Goal: Ask a question: Seek information or help from site administrators or community

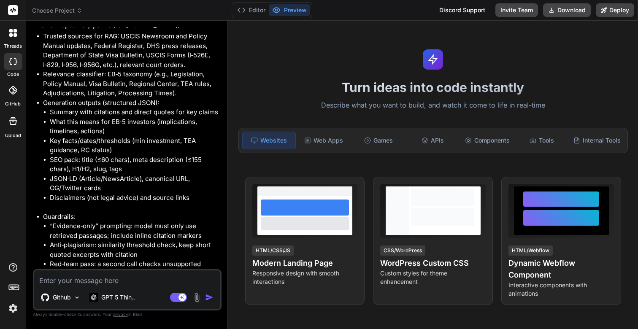
scroll to position [5552, 0]
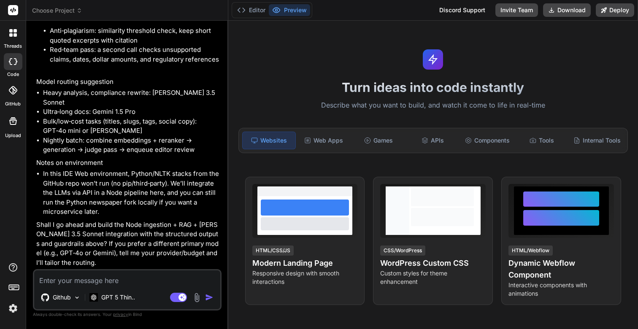
type textarea "y"
type textarea "x"
type textarea "ye"
type textarea "x"
type textarea "yes"
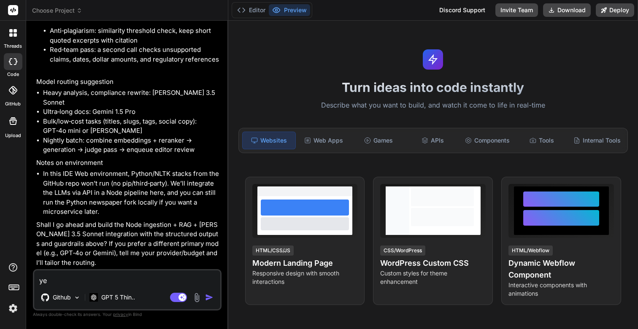
type textarea "x"
type textarea "yes"
click at [209, 299] on img "button" at bounding box center [209, 297] width 8 height 8
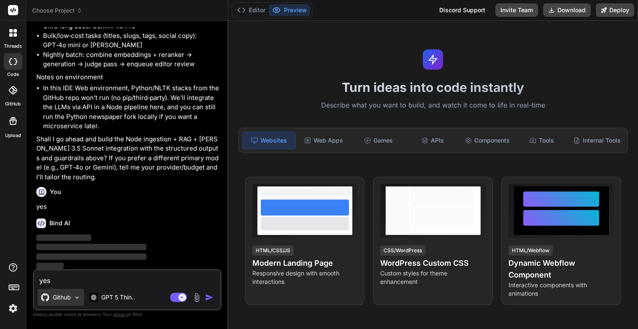
scroll to position [5640, 0]
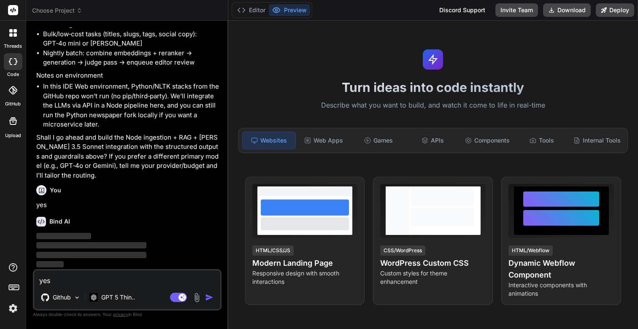
click at [10, 310] on img at bounding box center [13, 308] width 14 height 14
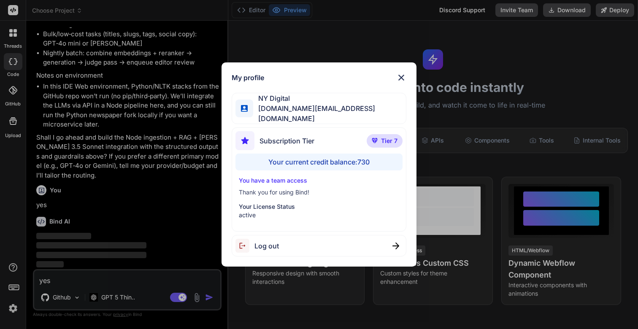
click at [10, 310] on div "My profile NY Digital nydigital.io@outlook.com Subscription Tier Tier 7 Your cu…" at bounding box center [319, 164] width 638 height 329
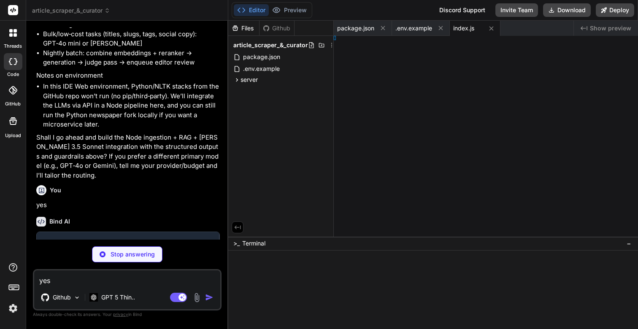
type textarea "x"
type textarea "}; }"
type textarea "x"
type textarea "} }"
type textarea "x"
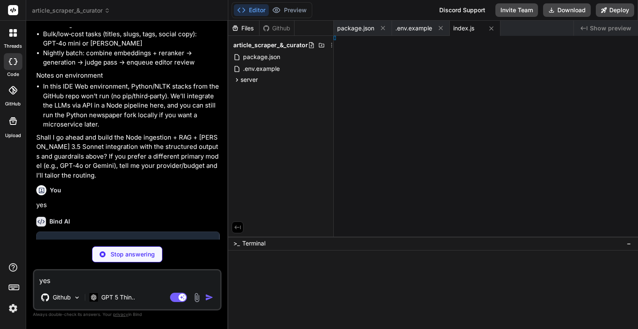
type textarea "} }"
type textarea "x"
type textarea "}; }"
type textarea "x"
type textarea "|| ''; }"
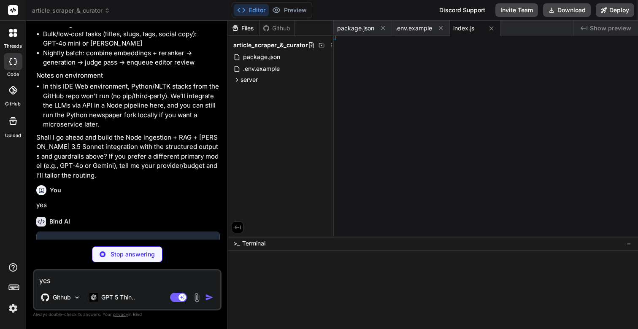
type textarea "x"
type textarea "own'; }"
type textarea "x"
type textarea "; }"
type textarea "x"
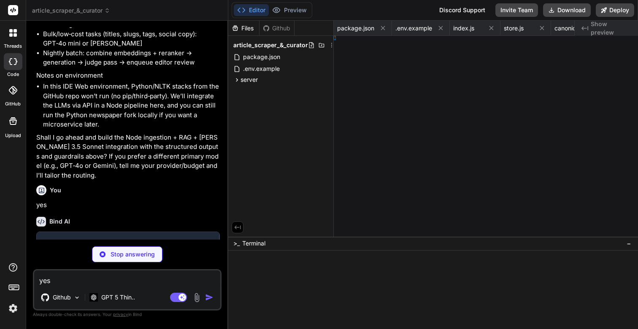
type textarea "] }; }"
type textarea "x"
type textarea "; }"
type textarea "x"
type textarea "}; }); }"
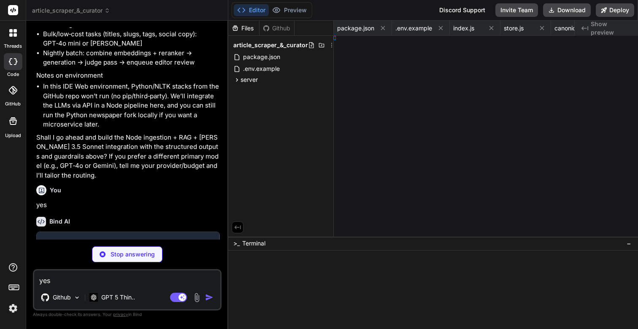
type textarea "x"
type textarea "); } }"
type textarea "x"
type textarea "/html>"
type textarea "x"
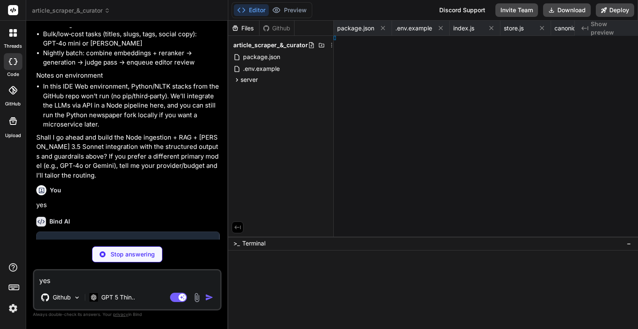
type textarea "}"
type textarea "x"
type textarea "s(); });"
type textarea "x"
type textarea "v."
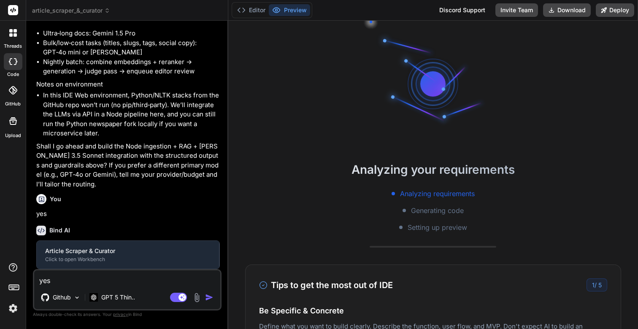
type textarea "x"
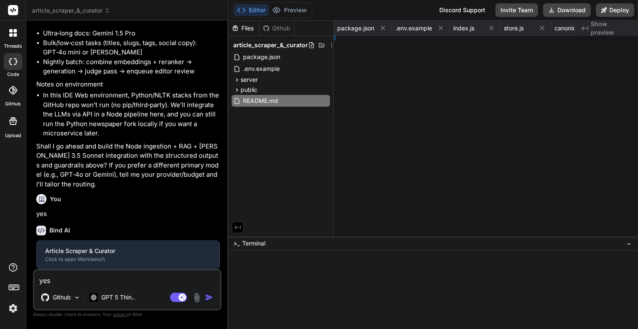
type textarea "## Notes - This app avoids native modules to run in-browser Node. If you want N…"
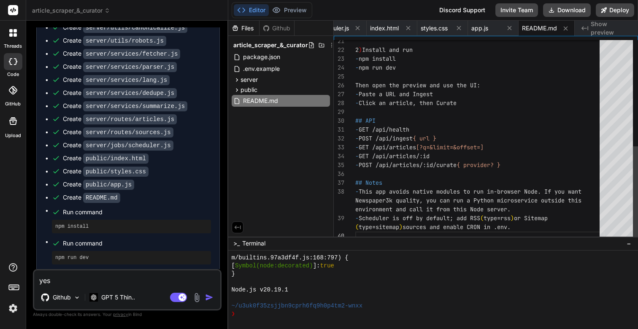
scroll to position [62, 0]
click at [615, 7] on button "Deploy" at bounding box center [615, 10] width 38 height 14
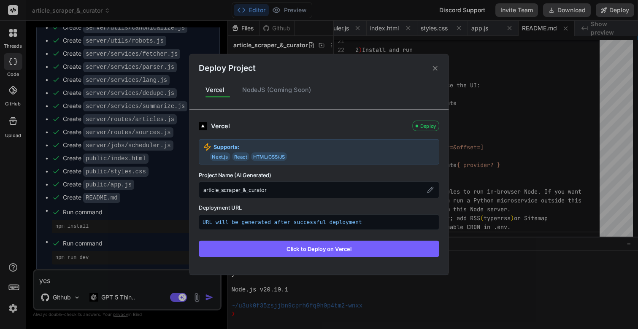
click at [437, 68] on icon at bounding box center [435, 68] width 8 height 8
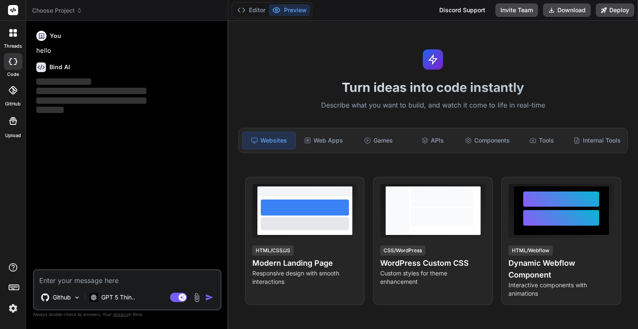
click at [13, 30] on icon at bounding box center [13, 33] width 8 height 8
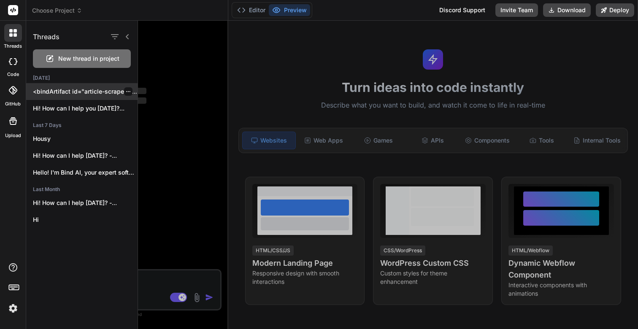
click at [91, 93] on p "<bindArtifact id="article-scraper-curator" title="Article Scraper & Curator"> <…" at bounding box center [85, 91] width 105 height 8
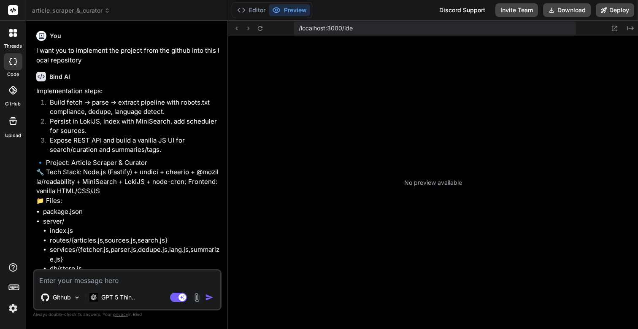
scroll to position [296, 0]
type textarea "x"
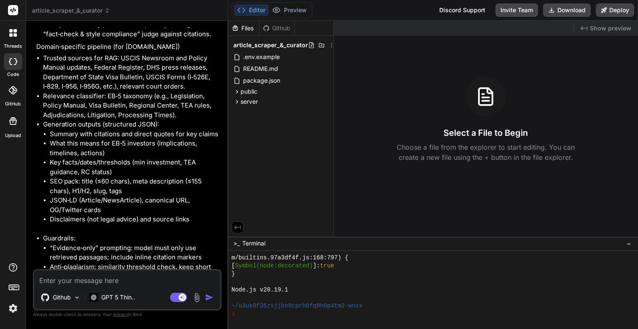
scroll to position [4336, 0]
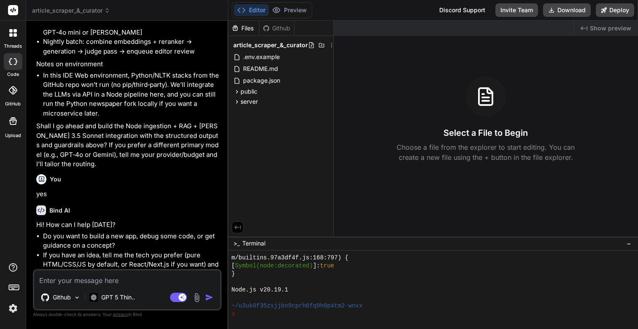
click at [15, 35] on icon at bounding box center [15, 34] width 3 height 3
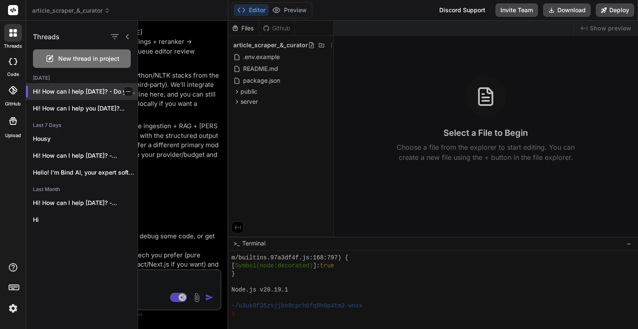
click at [85, 91] on p "Hi! How can I help [DATE]? - Do you want..." at bounding box center [85, 91] width 105 height 8
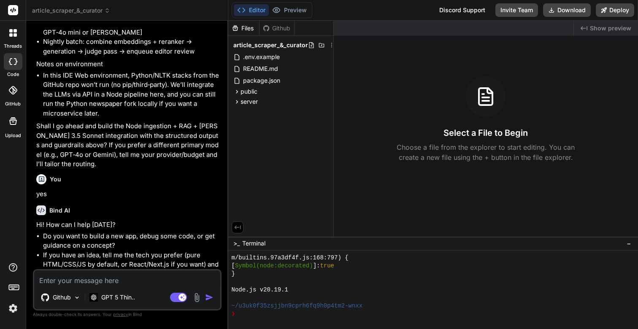
click at [12, 39] on div at bounding box center [13, 33] width 18 height 18
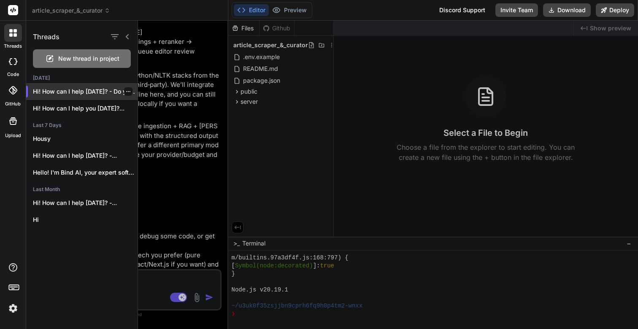
click at [66, 95] on p "Hi! How can I help [DATE]? - Do you want..." at bounding box center [85, 91] width 105 height 8
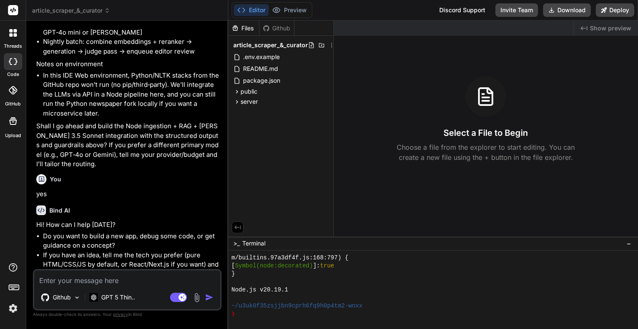
click at [96, 278] on textarea at bounding box center [127, 278] width 186 height 15
type textarea "N"
type textarea "x"
type textarea "No"
type textarea "x"
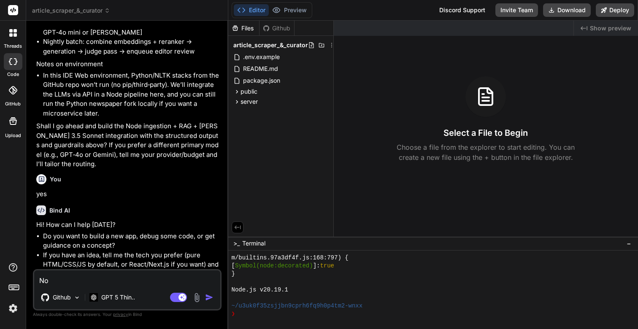
type textarea "No"
type textarea "x"
type textarea "No"
type textarea "x"
type textarea "Now"
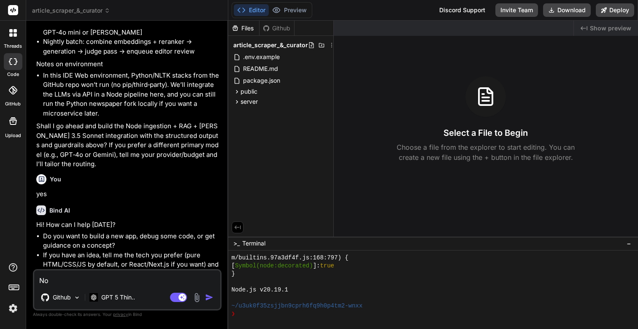
type textarea "x"
type textarea "Now"
type textarea "x"
type textarea "Now w"
type textarea "x"
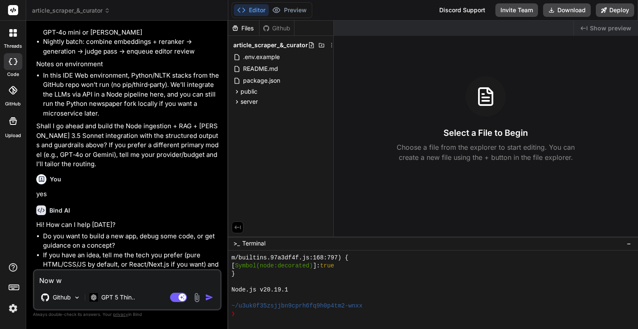
type textarea "Now wh"
type textarea "x"
type textarea "Now wha"
type textarea "x"
type textarea "Now what"
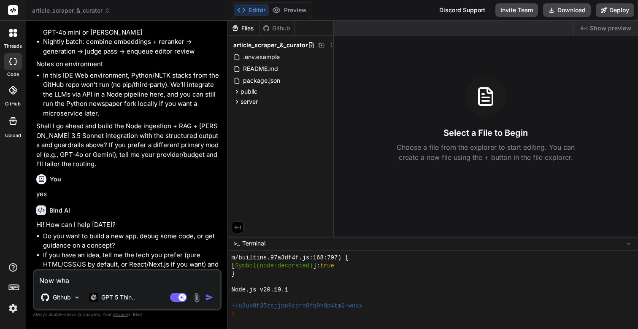
type textarea "x"
type textarea "Now what"
type textarea "x"
type textarea "Now what h"
type textarea "x"
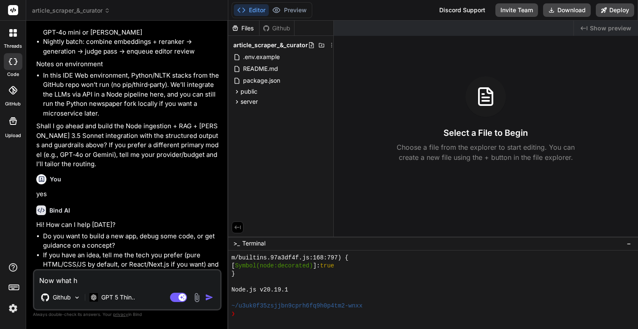
type textarea "Now what ho"
type textarea "x"
type textarea "Now what hou"
type textarea "x"
type textarea "Now what ho"
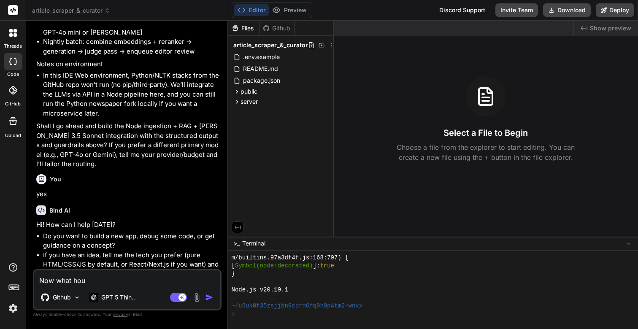
type textarea "x"
type textarea "Now what h"
type textarea "x"
type textarea "Now what"
type textarea "x"
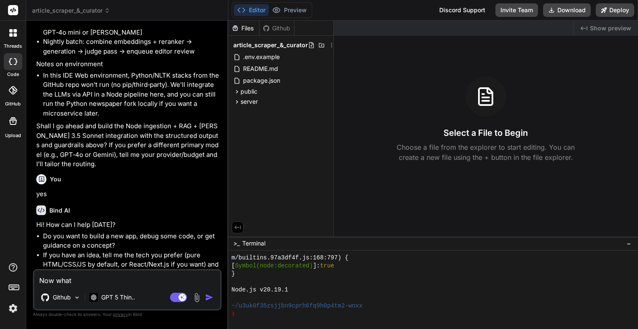
type textarea "Now what i"
type textarea "x"
type textarea "Now what is"
type textarea "x"
type textarea "Now what is"
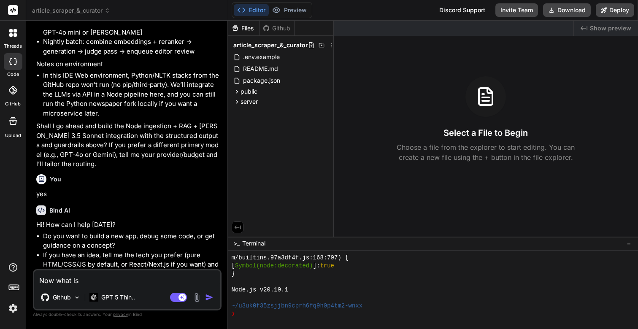
type textarea "x"
type textarea "Now what is t"
type textarea "x"
type textarea "Now what is th"
type textarea "x"
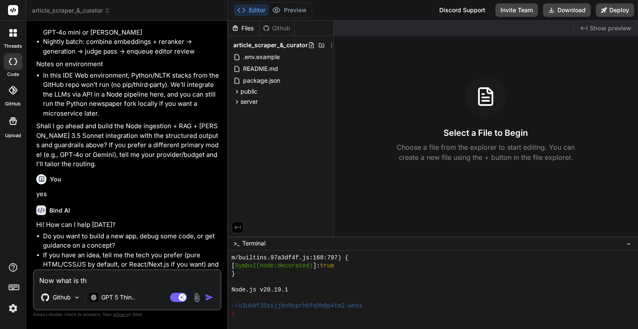
type textarea "Now what is the"
type textarea "x"
type textarea "Now what is the"
type textarea "x"
type textarea "I"
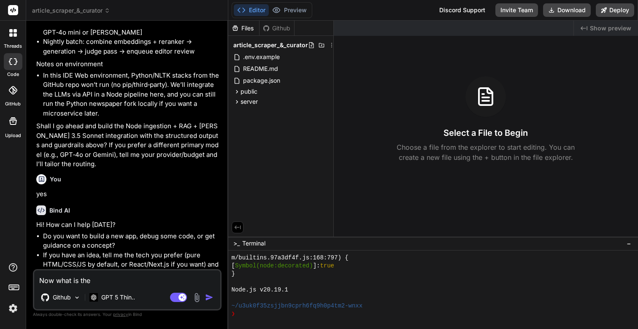
type textarea "x"
type textarea "I"
type textarea "x"
type textarea "I w"
type textarea "x"
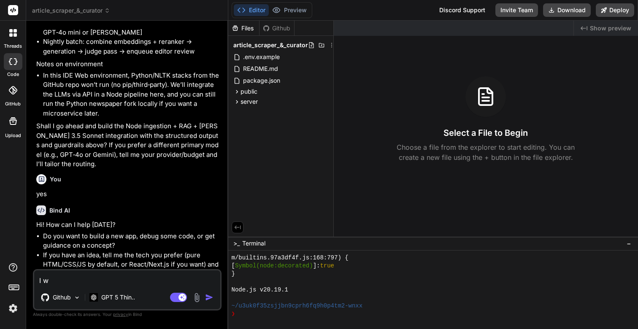
type textarea "I wa"
type textarea "x"
type textarea "I wan"
type textarea "x"
type textarea "I want"
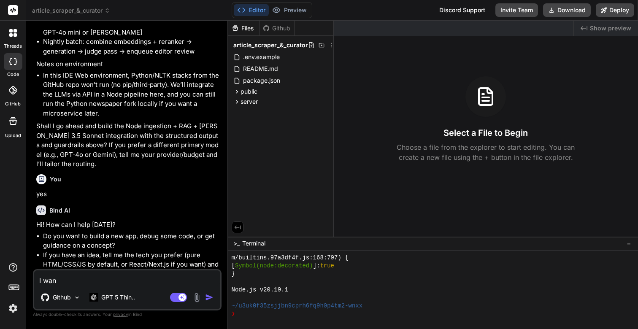
type textarea "x"
type textarea "I want"
type textarea "x"
type textarea "I want t"
type textarea "x"
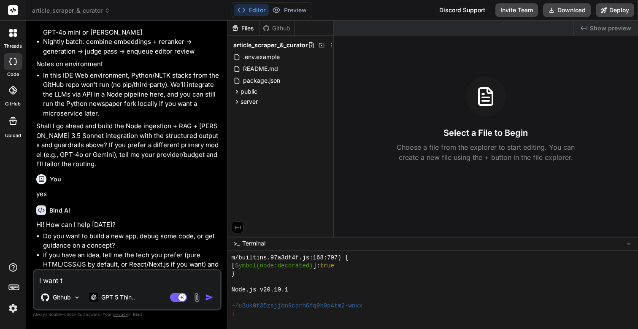
type textarea "I want to"
type textarea "x"
type textarea "I want to"
type textarea "x"
type textarea "I want to t"
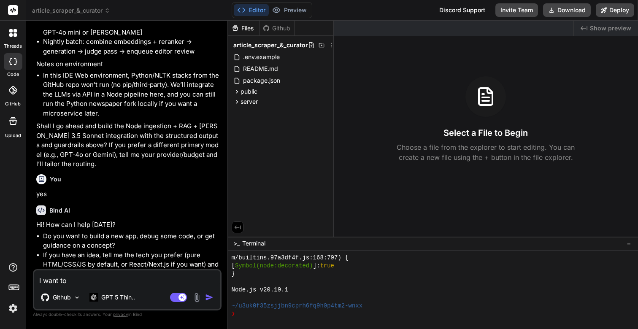
type textarea "x"
type textarea "I want to te"
type textarea "x"
type textarea "I want to tes"
type textarea "x"
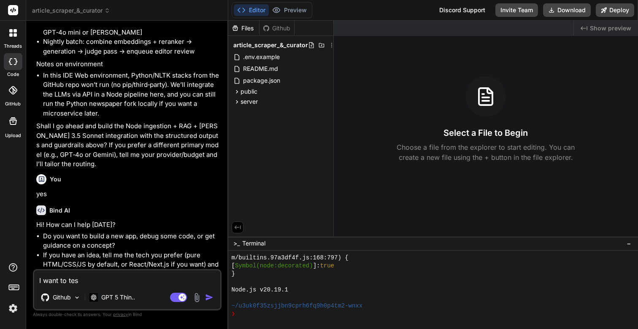
type textarea "I want to test"
type textarea "x"
type textarea "I want to test"
type textarea "x"
type textarea "I want to test t"
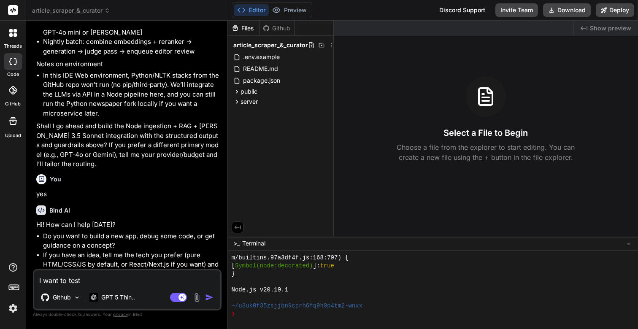
type textarea "x"
type textarea "I want to test th"
type textarea "x"
type textarea "I want to test thi"
type textarea "x"
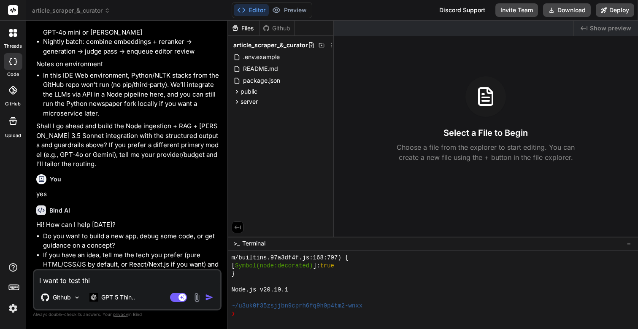
type textarea "I want to test this"
type textarea "x"
type textarea "I want to test this"
type textarea "x"
type textarea "I want to test this a"
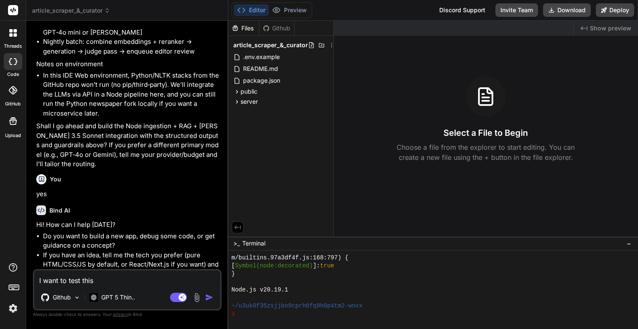
type textarea "x"
type textarea "I want to test this ap"
type textarea "x"
type textarea "I want to test this app"
type textarea "x"
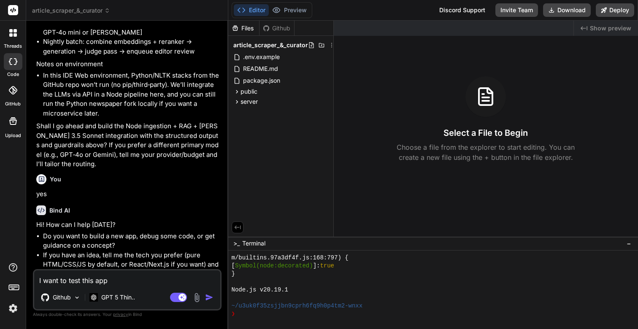
type textarea "I want to test this appl"
type textarea "x"
type textarea "I want to test this appli"
type textarea "x"
type textarea "I want to test this applic"
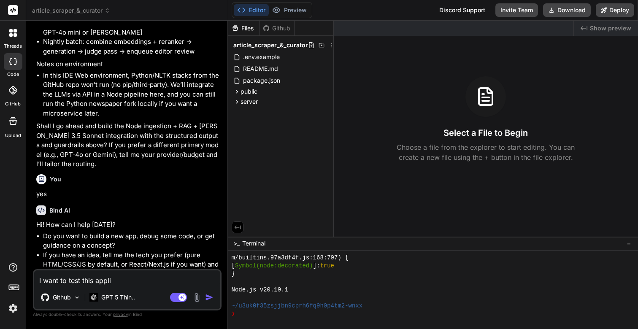
type textarea "x"
type textarea "I want to test this applica"
type textarea "x"
type textarea "I want to test this applicat"
type textarea "x"
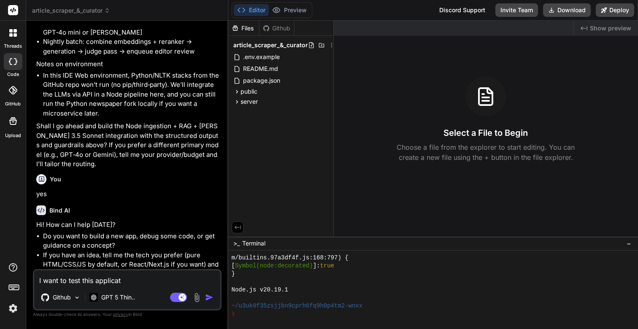
type textarea "I want to test this applicati"
type textarea "x"
type textarea "I want to test this applicatio"
type textarea "x"
type textarea "I want to test this application"
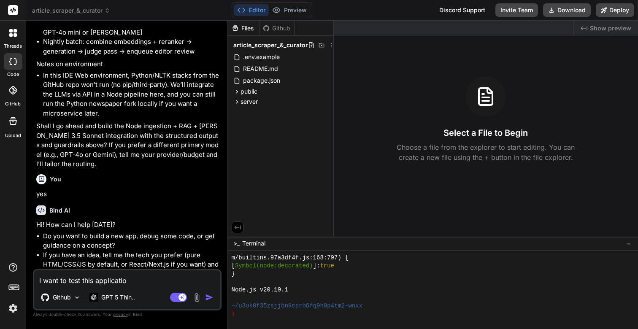
type textarea "x"
type textarea "I want to test this application"
type textarea "x"
type textarea "I want to test this application p"
type textarea "x"
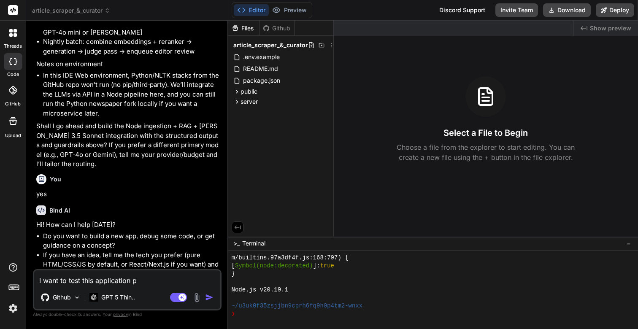
type textarea "I want to test this application pl"
type textarea "x"
type textarea "I want to test this application ple"
type textarea "x"
type textarea "I want to test this application plea"
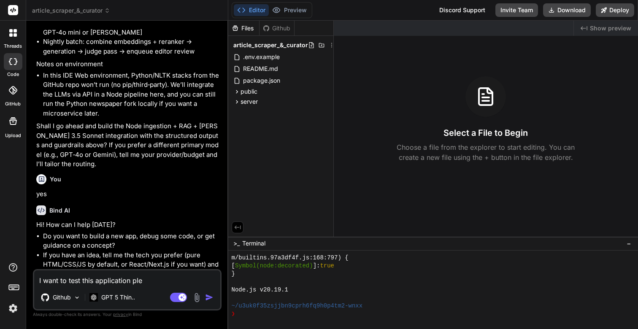
type textarea "x"
type textarea "I want to test this application pleas"
type textarea "x"
type textarea "I want to test this application please"
type textarea "x"
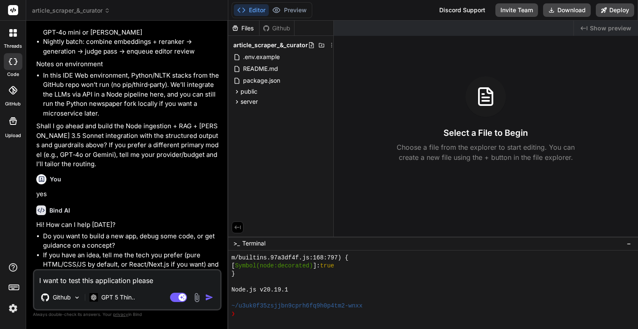
type textarea "I want to test this application please"
type textarea "x"
type textarea "I want to test this application please l"
type textarea "x"
type textarea "I want to test this application please le"
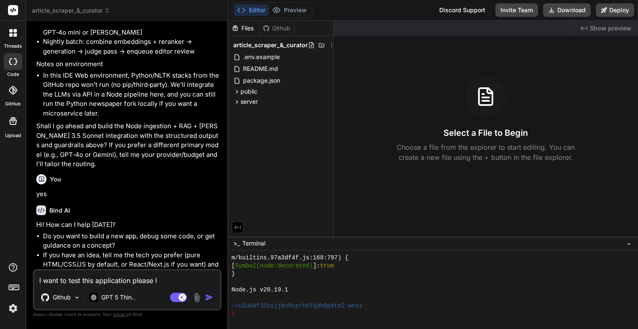
type textarea "x"
type textarea "I want to test this application please let"
type textarea "x"
type textarea "I want to test this application please let"
type textarea "x"
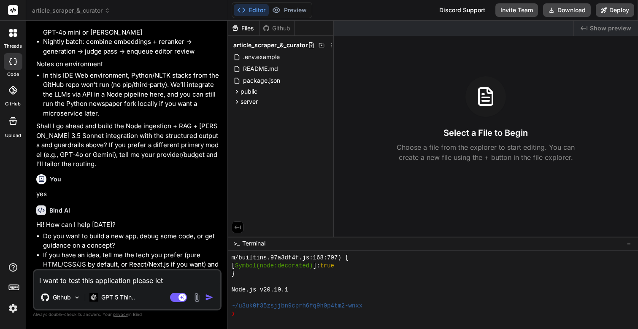
type textarea "I want to test this application please let m"
type textarea "x"
type textarea "I want to test this application please let me"
type textarea "x"
type textarea "I want to test this application please let me"
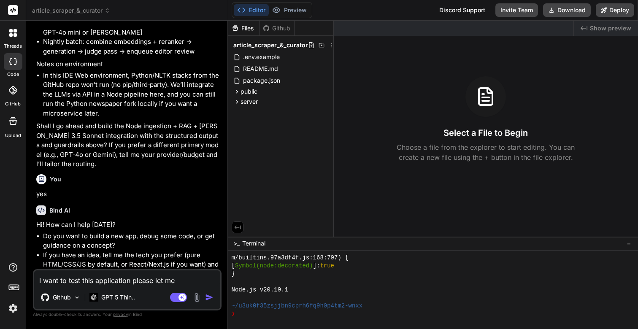
type textarea "x"
type textarea "I want to test this application please let me k"
type textarea "x"
type textarea "I want to test this application please let me kn"
type textarea "x"
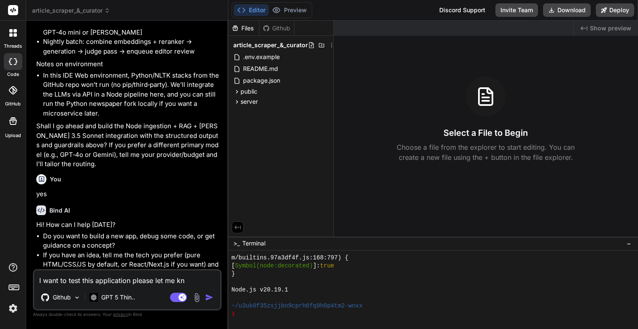
type textarea "I want to test this application please let me kno"
type textarea "x"
type textarea "I want to test this application please let me know"
type textarea "x"
type textarea "I want to test this application please let me know"
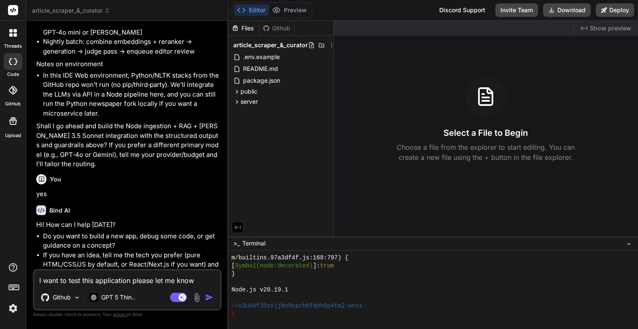
type textarea "x"
type textarea "I want to test this application please let me know h"
type textarea "x"
type textarea "I want to test this application please let me know ho"
type textarea "x"
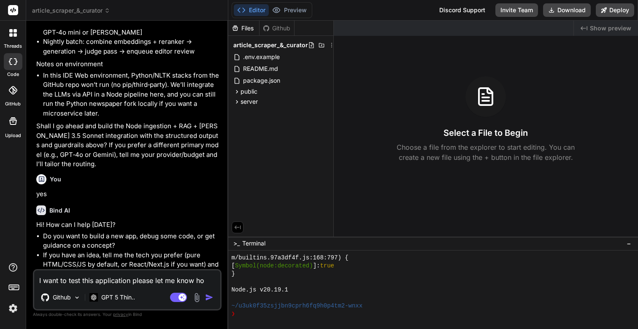
type textarea "I want to test this application please let me know how"
type textarea "x"
type textarea "I want to test this application please let me know how"
type textarea "x"
type textarea "I want to test this application please let me know how c"
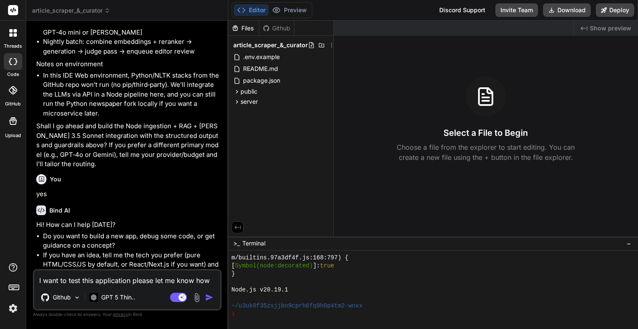
type textarea "x"
type textarea "I want to test this application please let me know how ca"
type textarea "x"
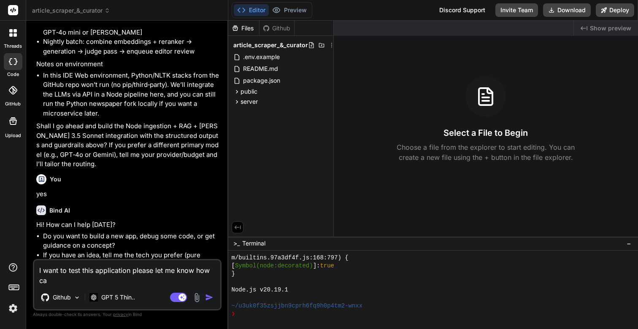
type textarea "I want to test this application please let me know how ca"
type textarea "x"
type textarea "I want to test this application please let me know how ca i"
type textarea "x"
type textarea "I want to test this application please let me know how ca i"
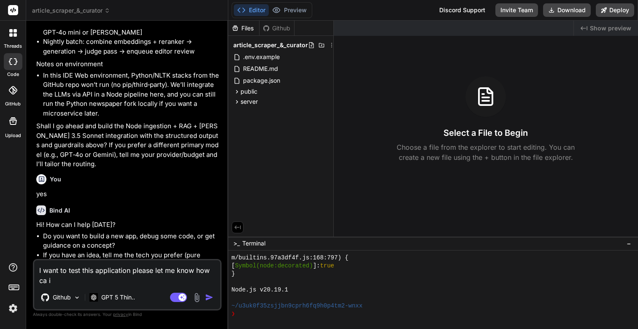
type textarea "x"
type textarea "I want to test this application please let me know how ca i d"
type textarea "x"
type textarea "I want to test this application please let me know how ca i do"
type textarea "x"
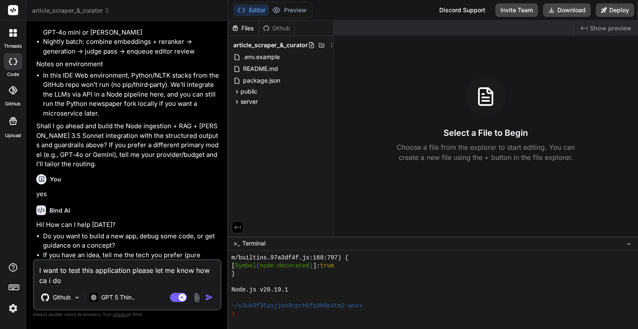
type textarea "I want to test this application please let me know how ca i do"
type textarea "x"
type textarea "I want to test this application please let me know how can i do"
type textarea "x"
type textarea "I want to test this application please let me know how can i do t"
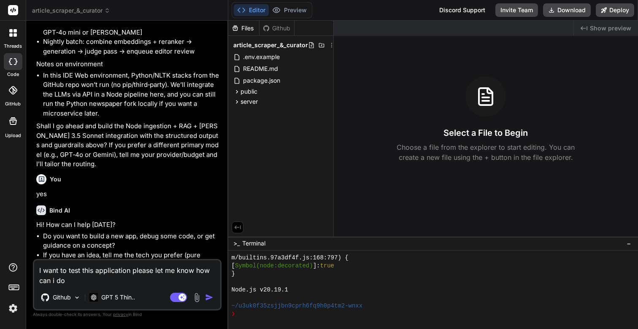
type textarea "x"
type textarea "I want to test this application please let me know how can i do th"
type textarea "x"
type textarea "I want to test this application please let me know how can i do thi"
type textarea "x"
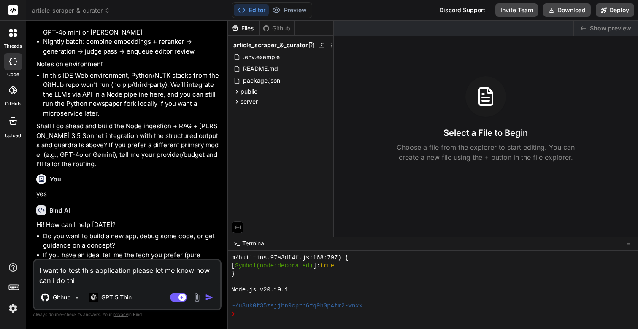
type textarea "I want to test this application please let me know how can i do this"
type textarea "x"
type textarea "I want to test this application please let me know how can i do this"
click at [209, 298] on img "button" at bounding box center [209, 297] width 8 height 8
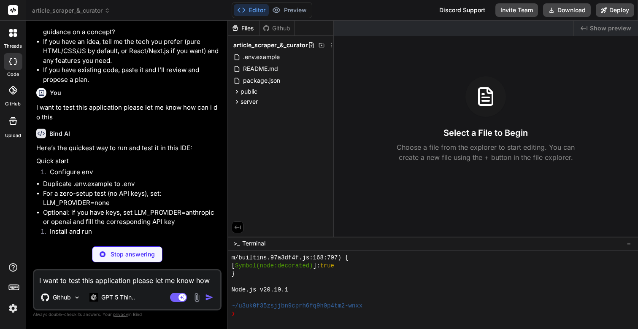
scroll to position [4550, 0]
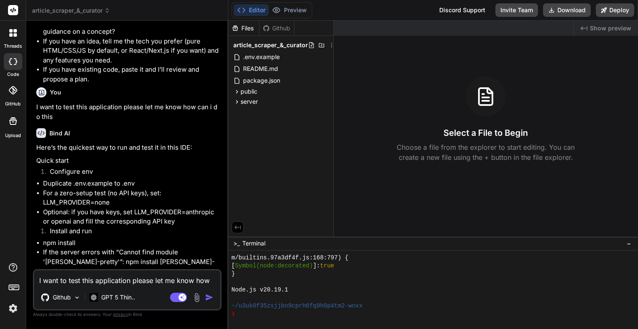
type textarea "x"
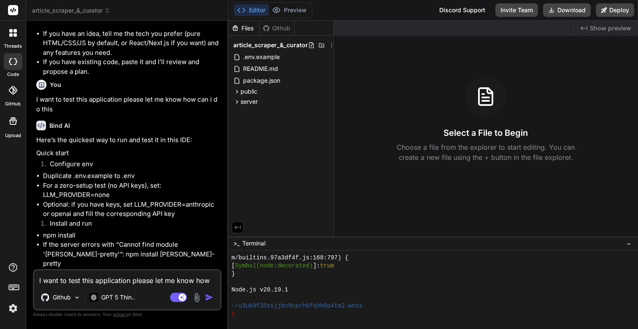
scroll to position [4535, 0]
